Goal: Task Accomplishment & Management: Manage account settings

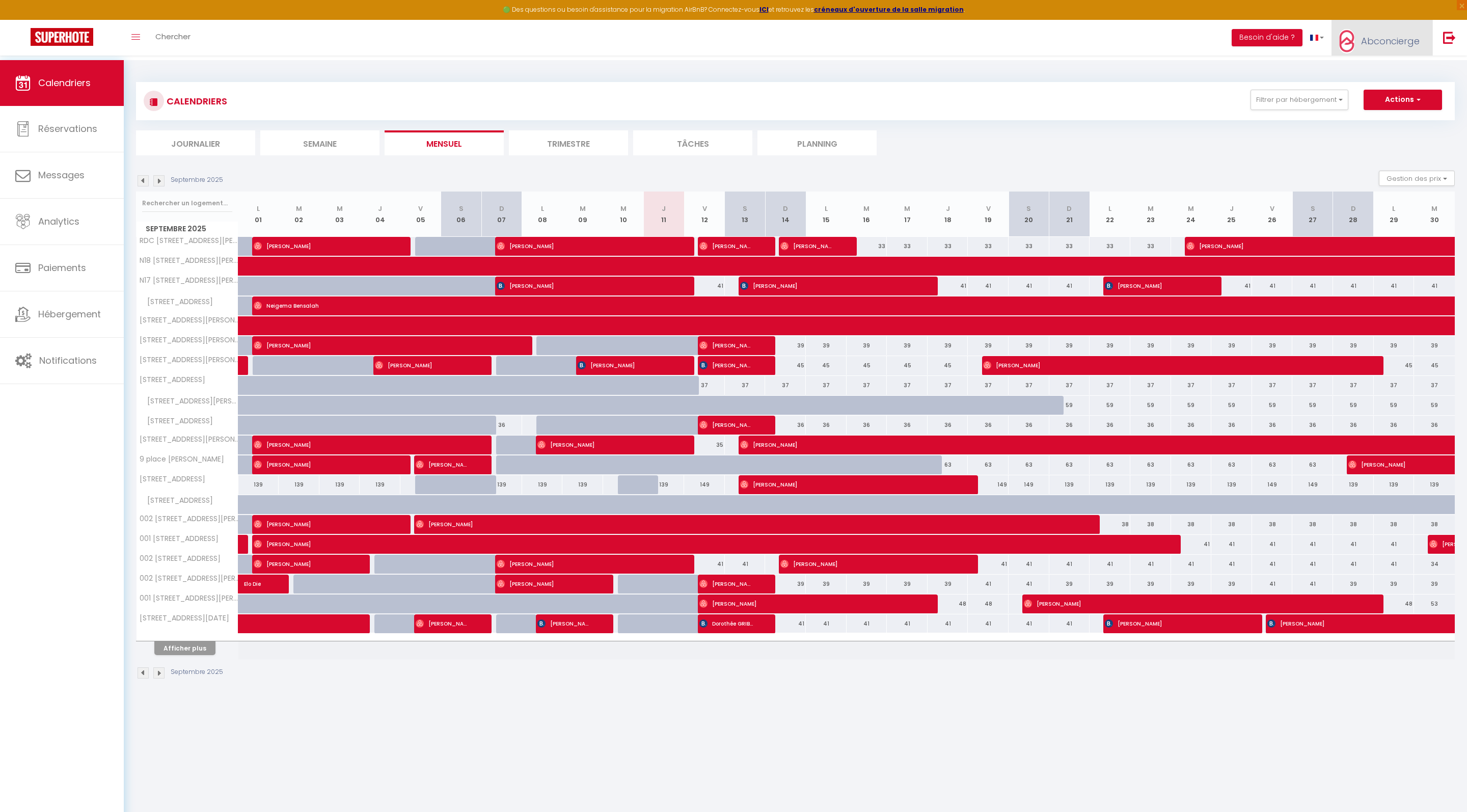
click at [1385, 43] on link "Abconcierge" at bounding box center [1382, 37] width 101 height 36
click at [1390, 98] on link "Équipe" at bounding box center [1391, 89] width 76 height 17
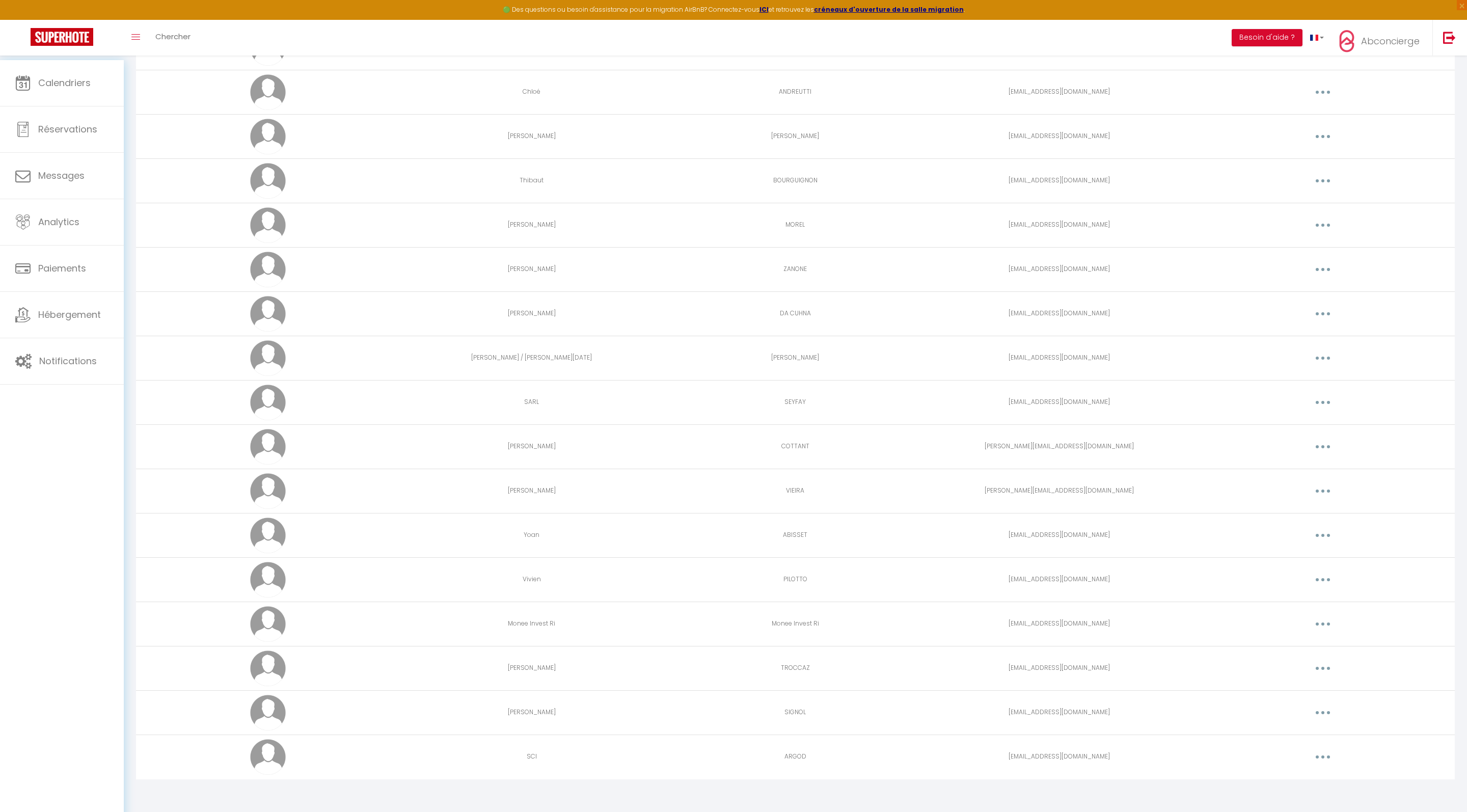
scroll to position [266, 0]
click at [1319, 438] on button "button" at bounding box center [1322, 446] width 28 height 16
click at [1288, 480] on link "Supprimer" at bounding box center [1296, 488] width 76 height 17
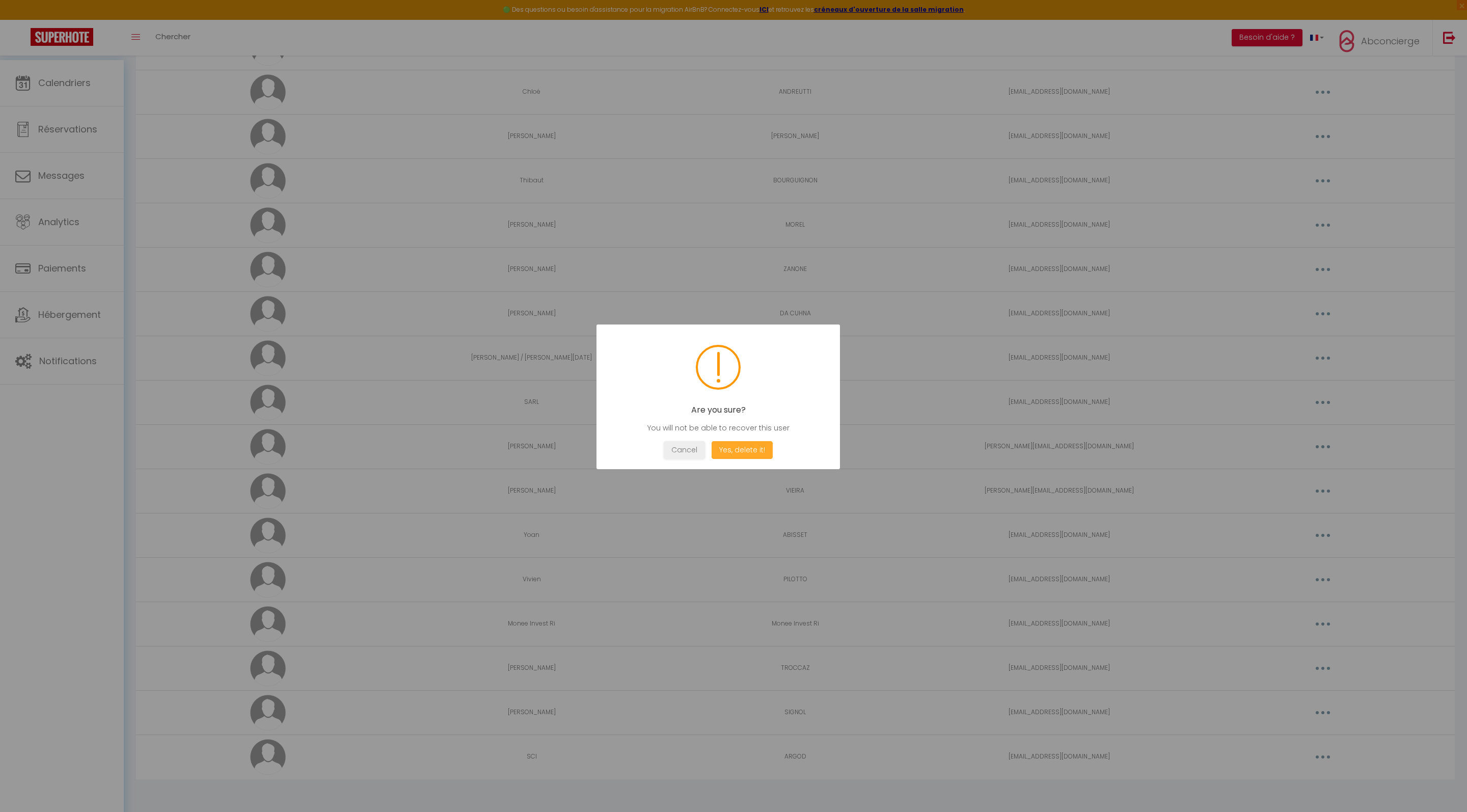
click at [771, 459] on button "Yes, delete it!" at bounding box center [741, 450] width 61 height 17
click at [713, 451] on button "OK" at bounding box center [718, 450] width 25 height 17
